Goal: Transaction & Acquisition: Purchase product/service

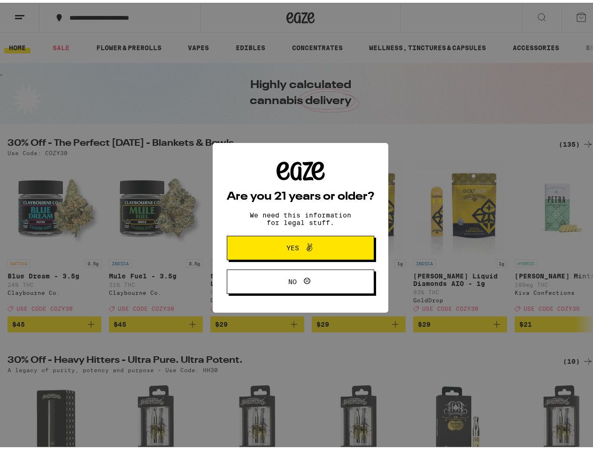
click at [296, 225] on div "Are you 21 years or older? We need this information for legal stuff. Yes No" at bounding box center [300, 225] width 147 height 133
click at [299, 247] on span at bounding box center [307, 245] width 16 height 12
